Goal: Transaction & Acquisition: Purchase product/service

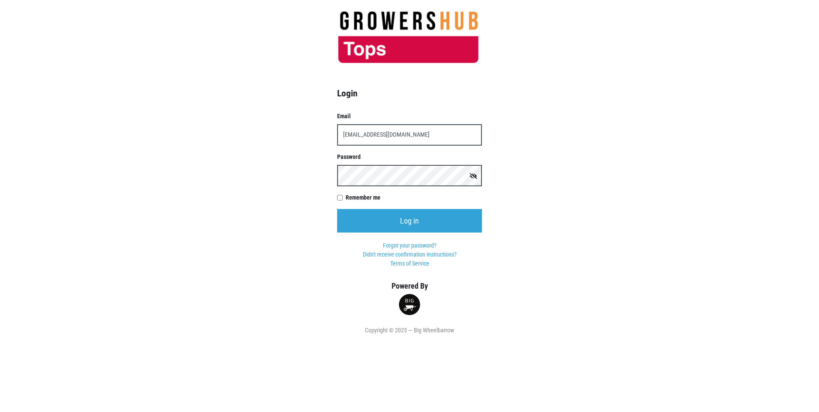
type input "t00599p0@topsmarkets.com"
click at [337, 209] on input "Log in" at bounding box center [409, 221] width 145 height 24
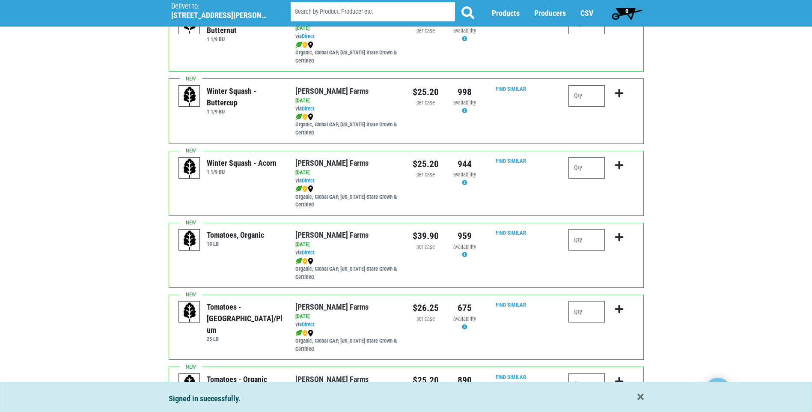
scroll to position [257, 0]
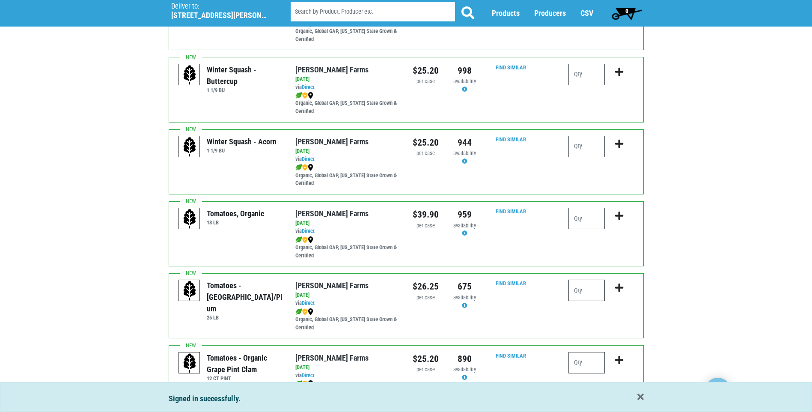
click at [581, 292] on input "number" at bounding box center [587, 290] width 36 height 21
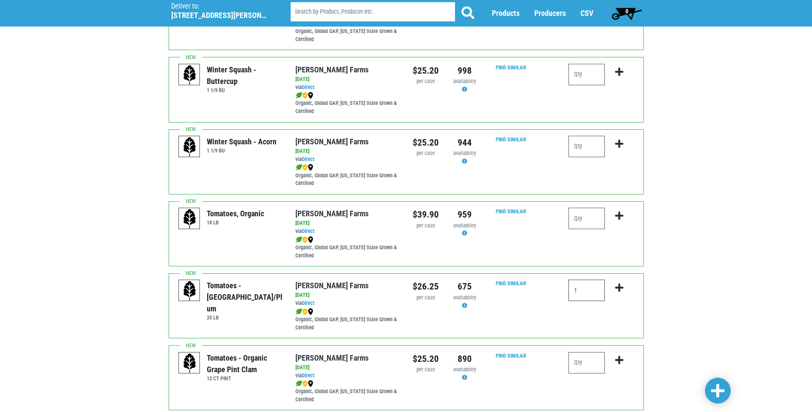
type input "1"
click at [622, 288] on icon "submit" at bounding box center [619, 287] width 8 height 9
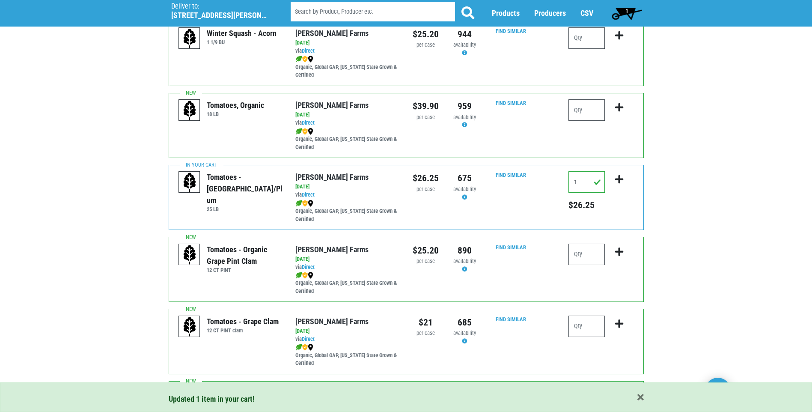
scroll to position [385, 0]
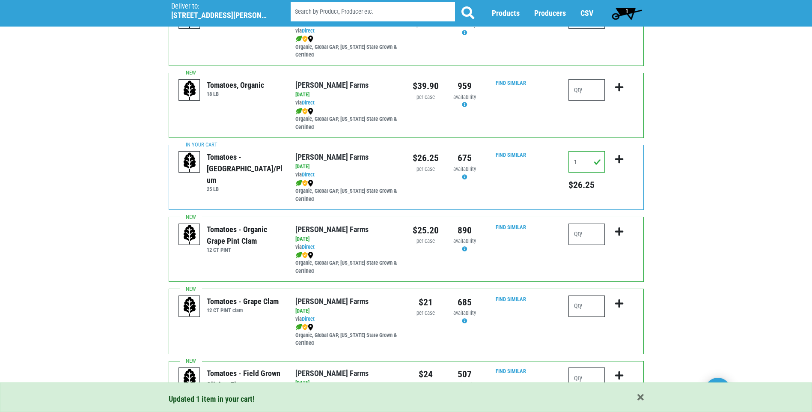
click at [581, 306] on input "number" at bounding box center [587, 305] width 36 height 21
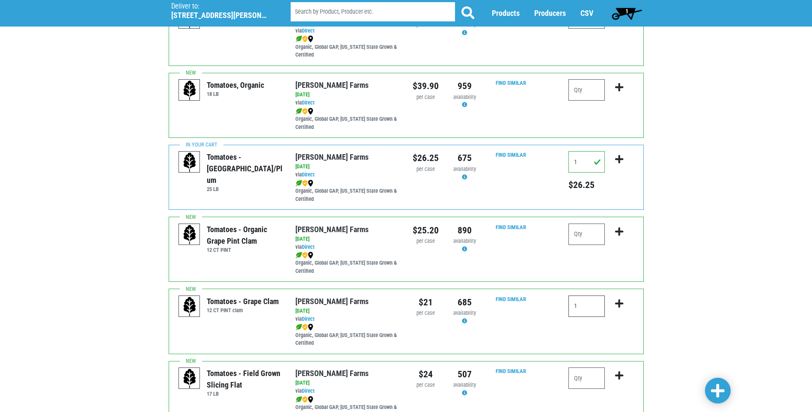
type input "1"
click at [620, 301] on icon "submit" at bounding box center [619, 303] width 8 height 9
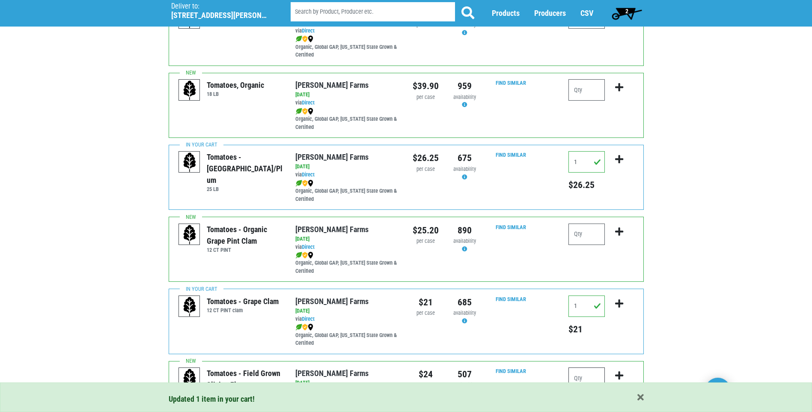
click at [580, 375] on input "number" at bounding box center [587, 377] width 36 height 21
type input "1"
click at [619, 376] on icon "submit" at bounding box center [619, 375] width 8 height 9
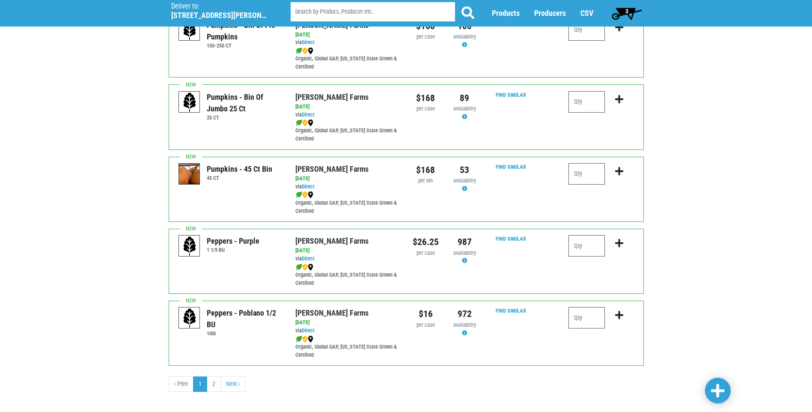
scroll to position [1174, 0]
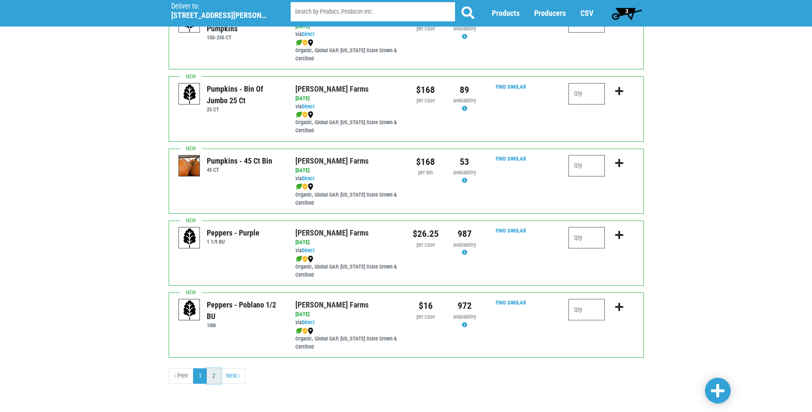
click at [213, 374] on link "2" at bounding box center [214, 375] width 14 height 15
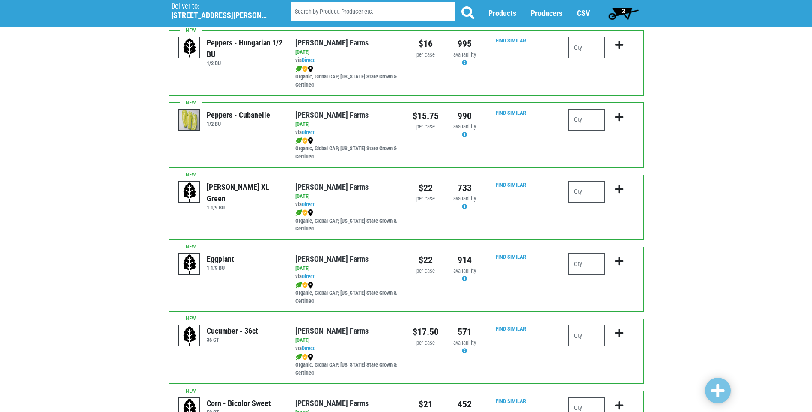
scroll to position [214, 0]
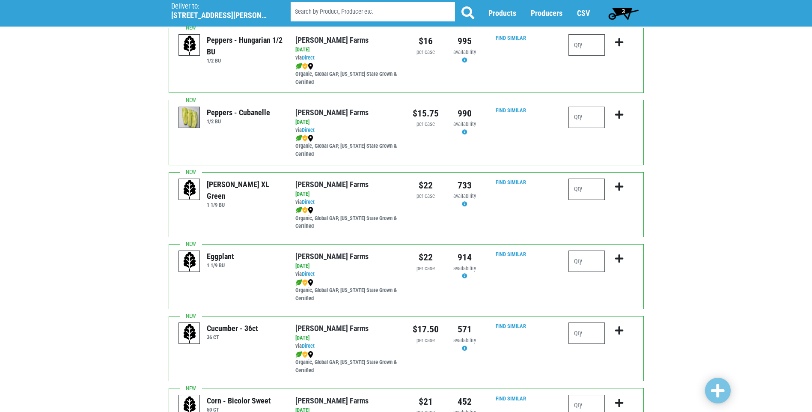
click at [576, 191] on input "number" at bounding box center [587, 189] width 36 height 21
type input "2"
click at [620, 186] on icon "submit" at bounding box center [619, 186] width 8 height 9
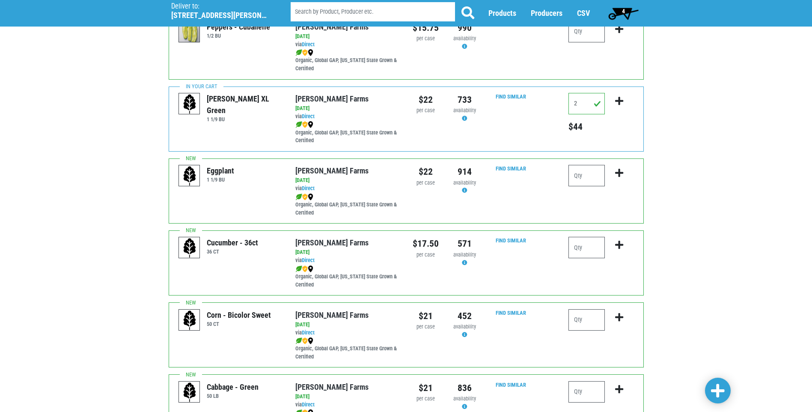
scroll to position [343, 0]
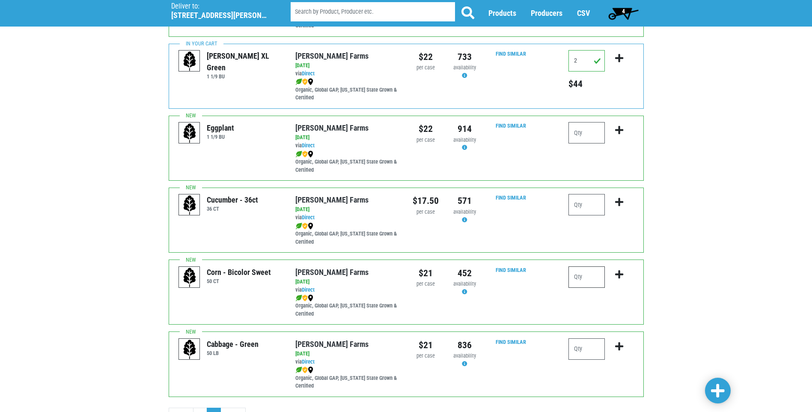
click at [579, 278] on input "number" at bounding box center [587, 276] width 36 height 21
type input "4"
click at [620, 276] on icon "submit" at bounding box center [619, 274] width 8 height 9
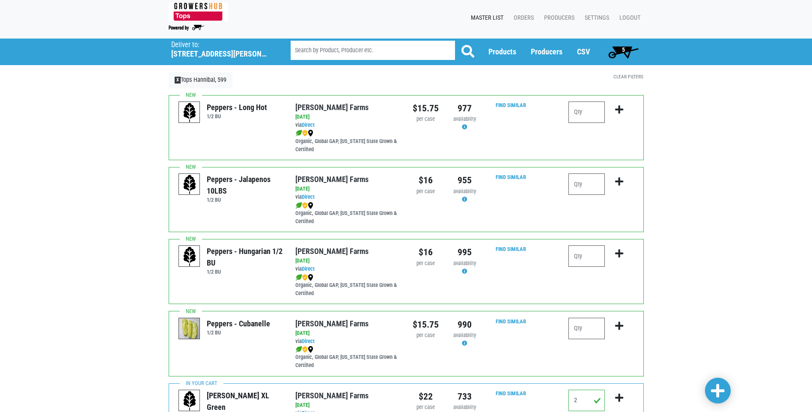
scroll to position [0, 0]
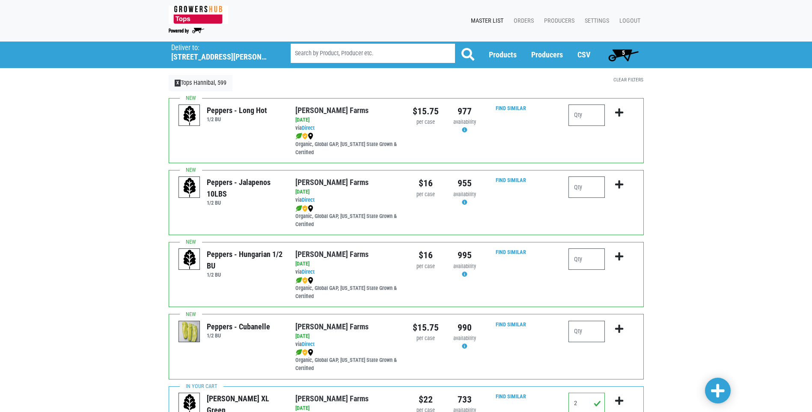
click at [622, 53] on span "5" at bounding box center [623, 52] width 3 height 7
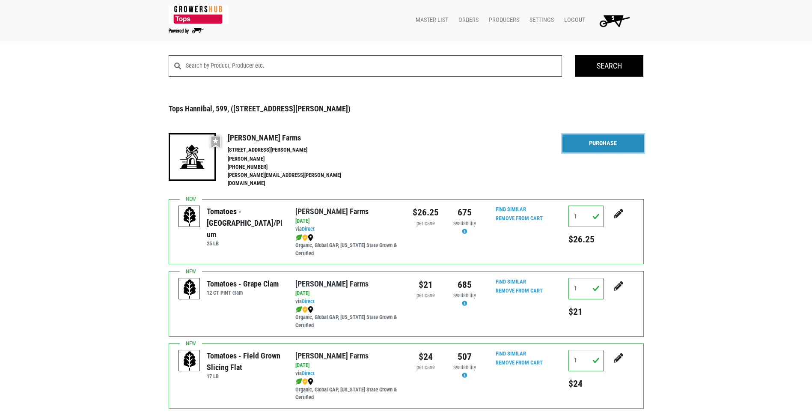
click at [603, 146] on link "Purchase" at bounding box center [603, 143] width 81 height 18
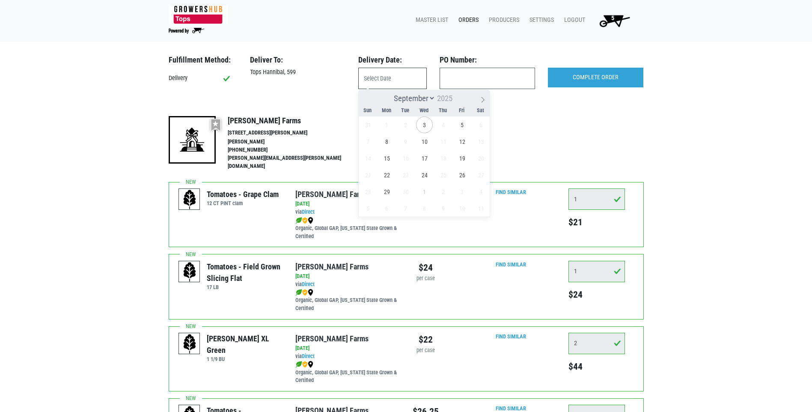
click at [377, 80] on input "text" at bounding box center [392, 78] width 69 height 21
click at [461, 125] on span "5" at bounding box center [462, 124] width 17 height 17
type input "2025-09-05"
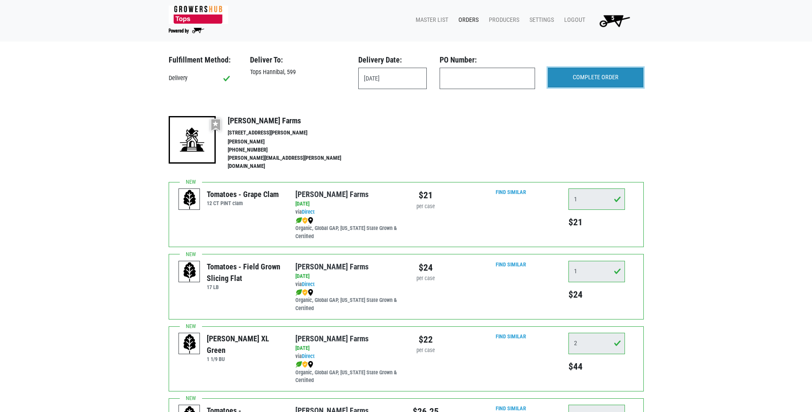
click at [607, 77] on input "COMPLETE ORDER" at bounding box center [595, 78] width 95 height 20
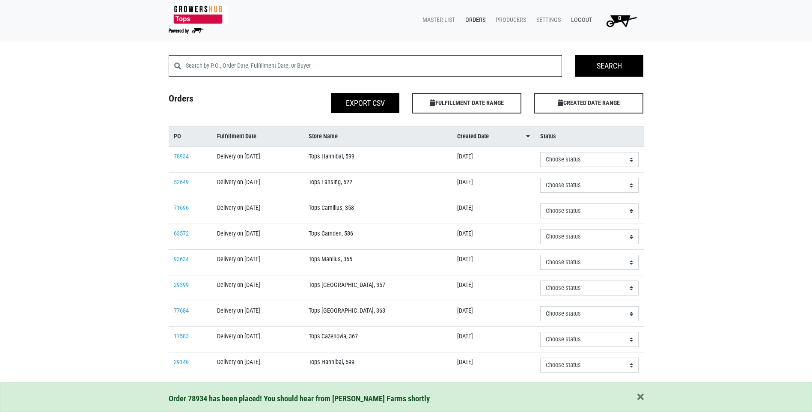
click at [585, 19] on link "Logout" at bounding box center [579, 20] width 31 height 16
